Goal: Task Accomplishment & Management: Use online tool/utility

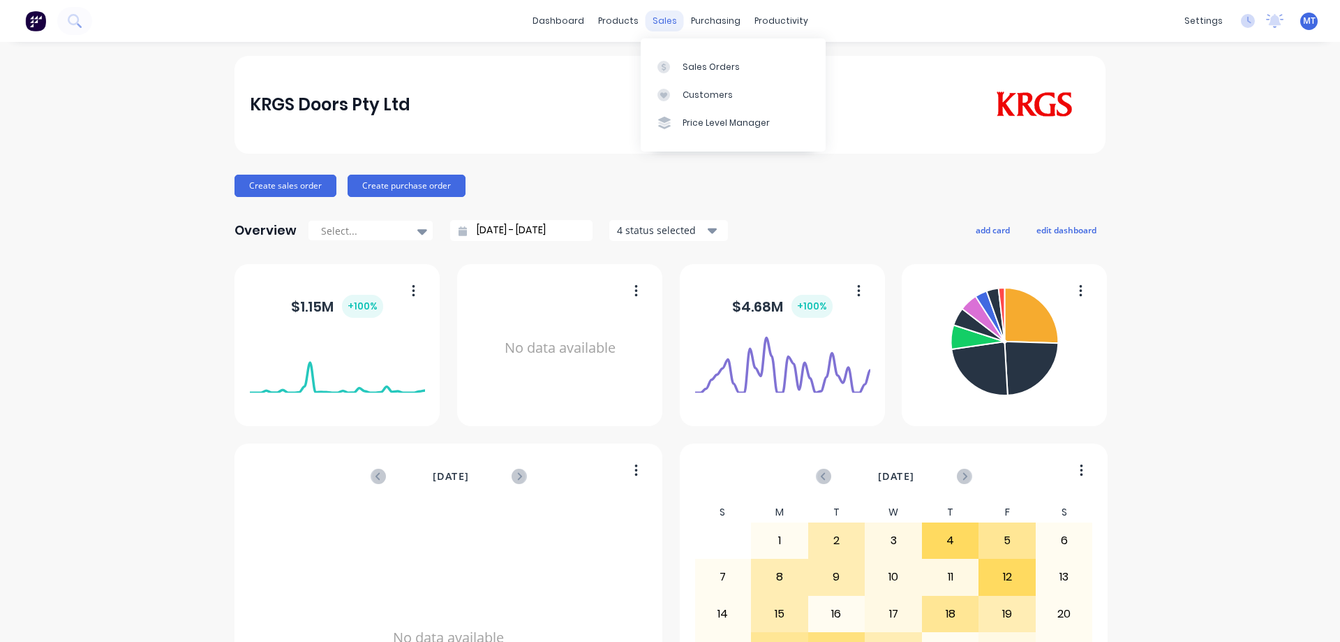
click at [655, 20] on div "sales" at bounding box center [665, 20] width 38 height 21
click at [667, 68] on icon at bounding box center [664, 67] width 13 height 13
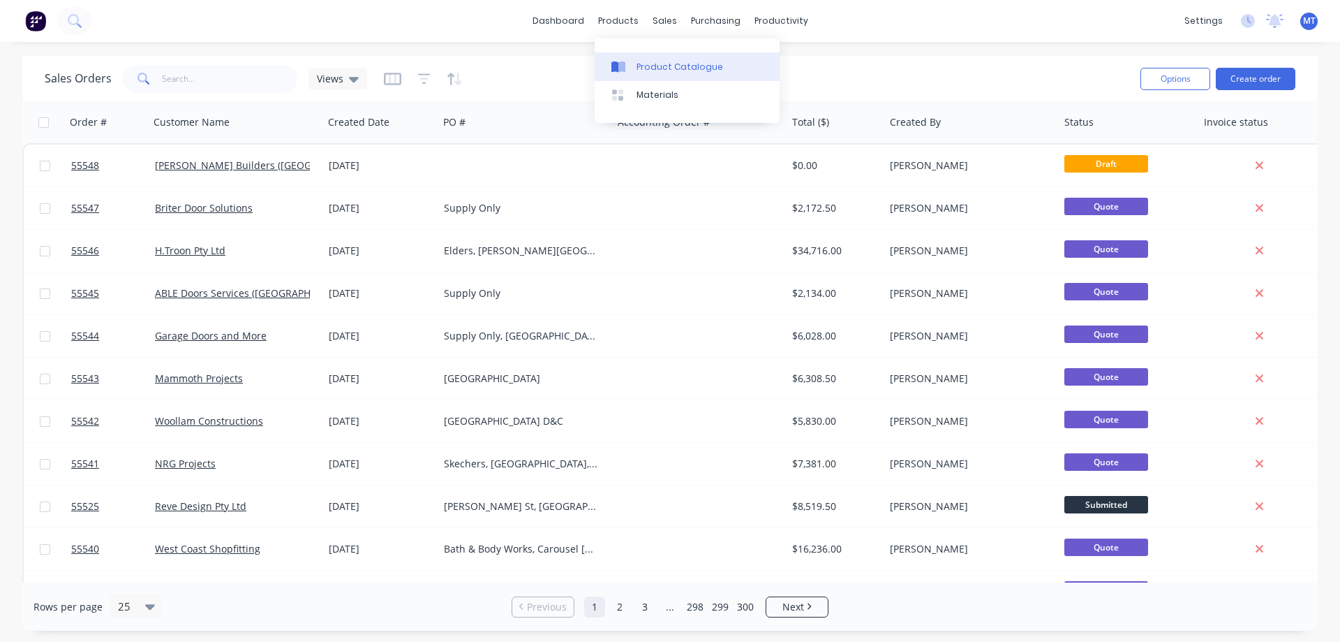
click at [653, 63] on div "Product Catalogue" at bounding box center [680, 67] width 87 height 13
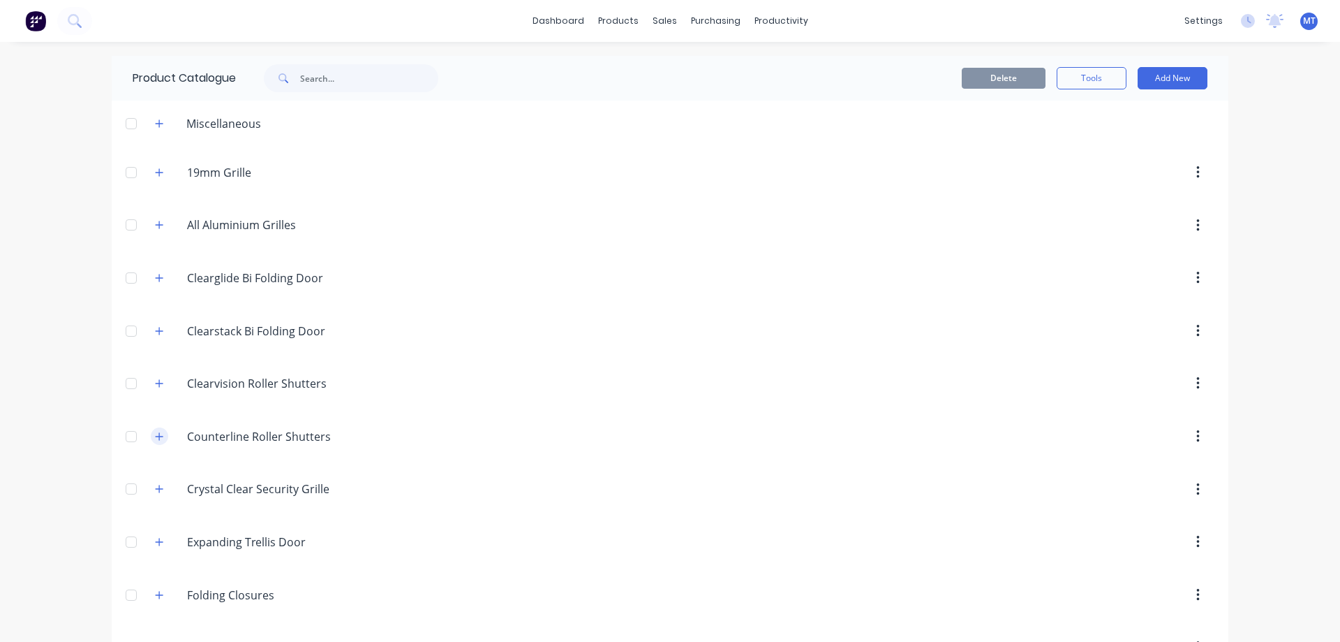
click at [160, 437] on button "button" at bounding box center [159, 435] width 17 height 17
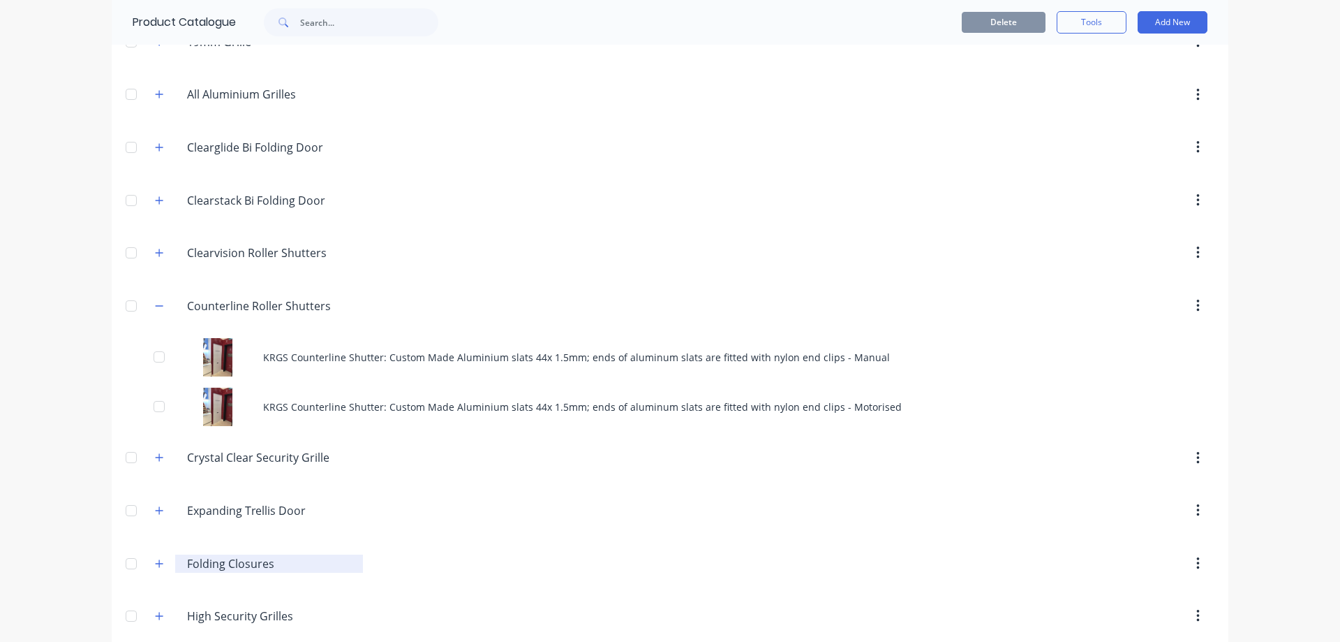
scroll to position [209, 0]
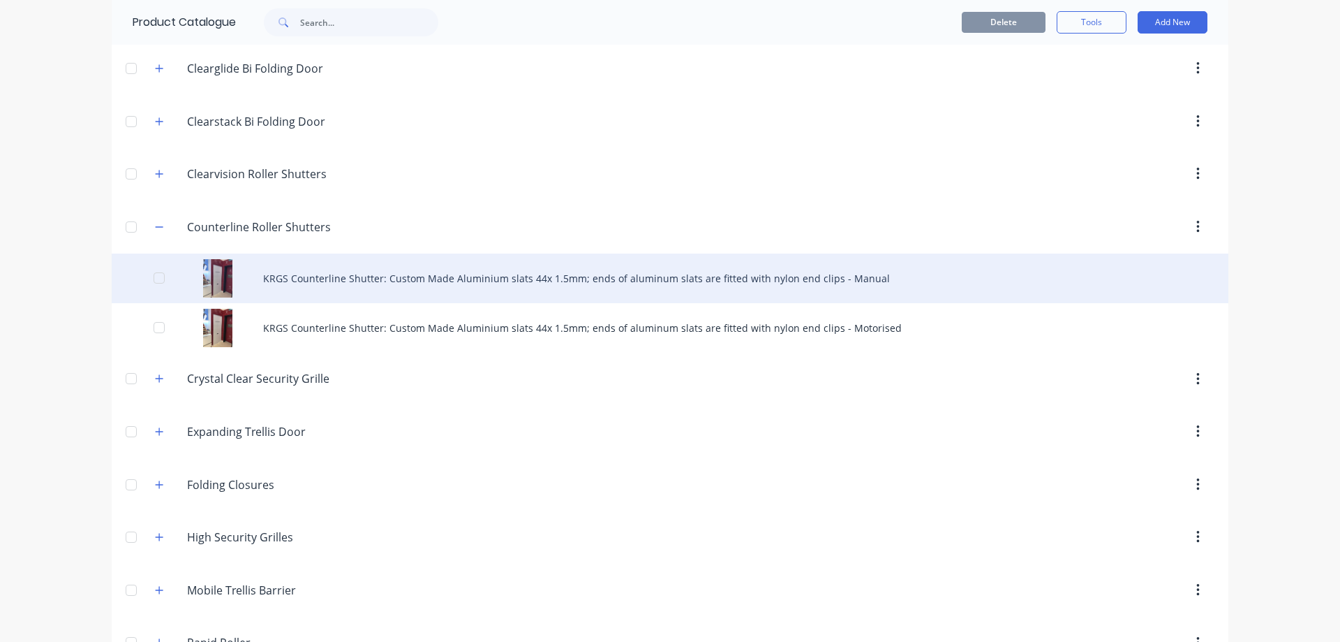
click at [513, 285] on div "KRGS Counterline Shutter: Custom Made Aluminium slats 44x 1.5mm; ends of alumin…" at bounding box center [670, 278] width 1117 height 50
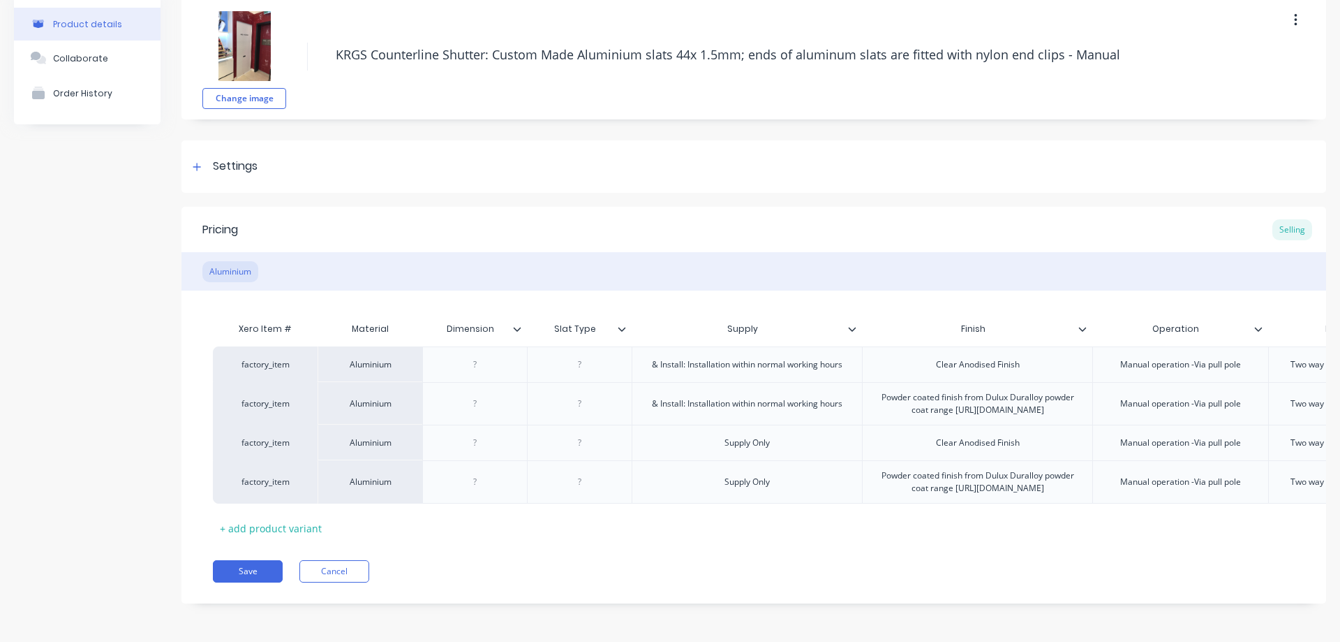
scroll to position [0, 125]
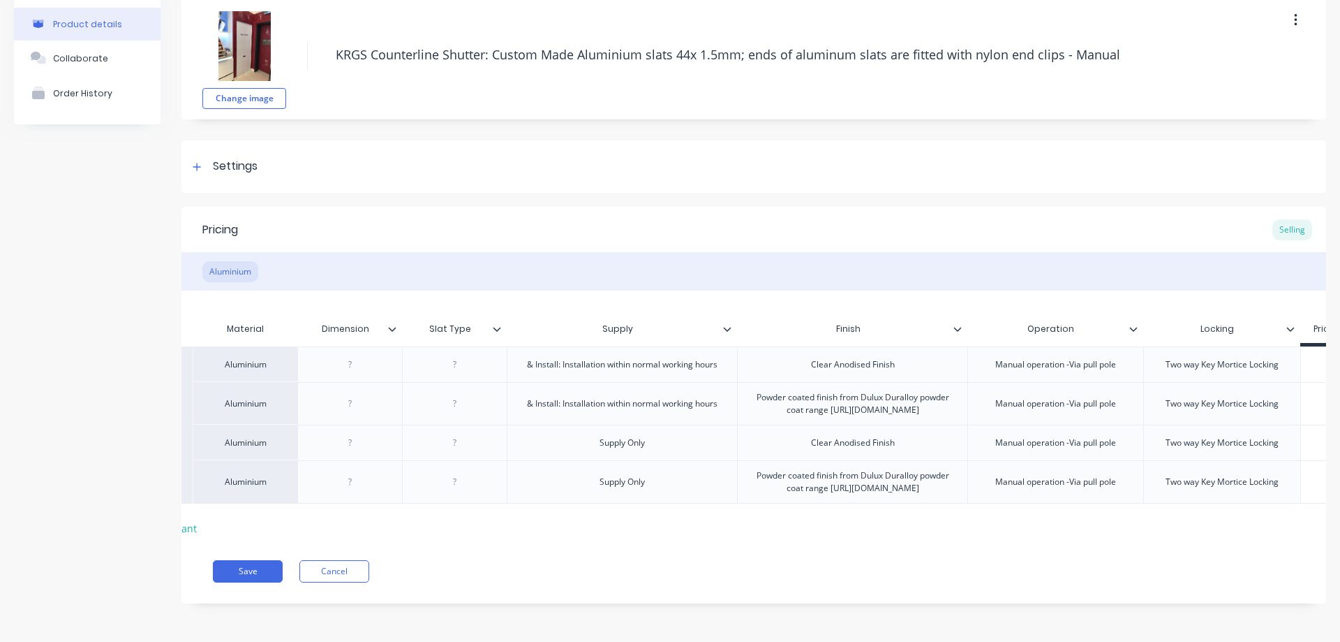
drag, startPoint x: 757, startPoint y: 455, endPoint x: 956, endPoint y: 482, distance: 200.8
click at [956, 482] on div "Powder coated finish from Dulux Duralloy powder coat range [URL][DOMAIN_NAME]" at bounding box center [852, 481] width 219 height 31
copy div "Powder coated finish from Dulux Duralloy powder coat range [URL][DOMAIN_NAME]"
type textarea "x"
